Goal: Task Accomplishment & Management: Use online tool/utility

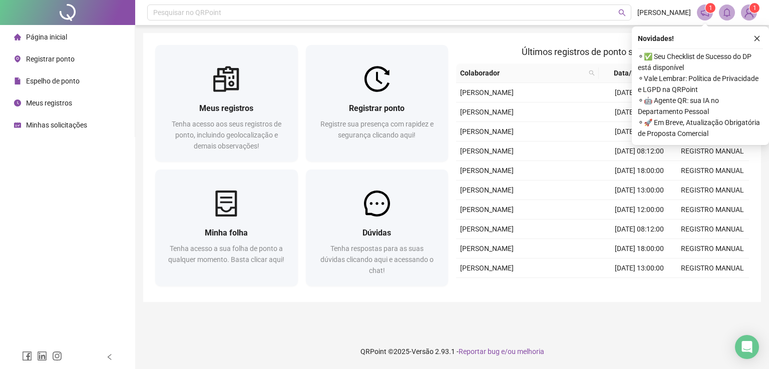
click at [47, 64] on div "Registrar ponto" at bounding box center [44, 59] width 61 height 20
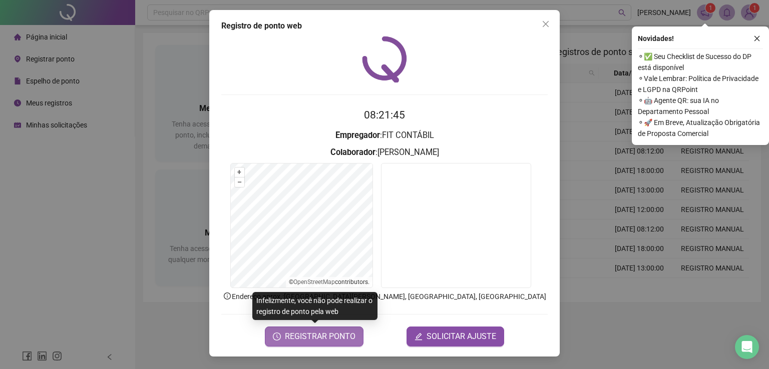
click at [333, 337] on span "REGISTRAR PONTO" at bounding box center [320, 337] width 71 height 12
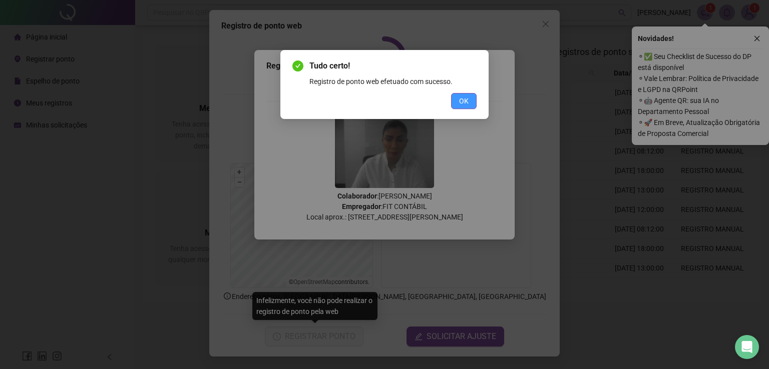
click at [462, 96] on span "OK" at bounding box center [464, 101] width 10 height 11
